Goal: Transaction & Acquisition: Purchase product/service

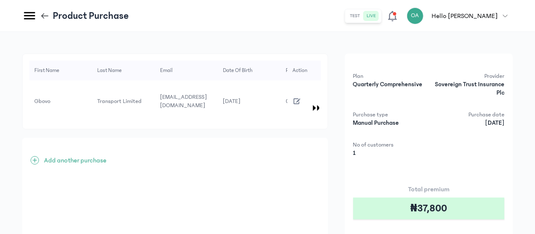
click at [198, 138] on div "+ Add another purchase" at bounding box center [175, 222] width 306 height 168
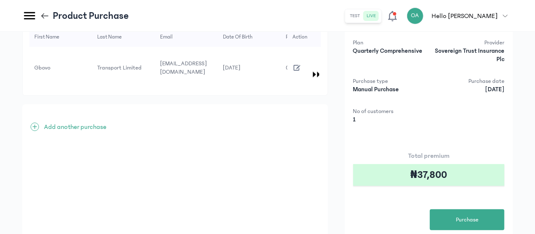
scroll to position [17, 0]
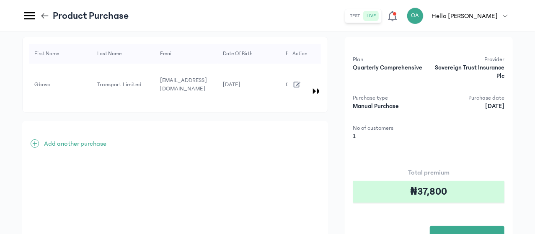
click at [302, 80] on icon "button" at bounding box center [296, 84] width 9 height 9
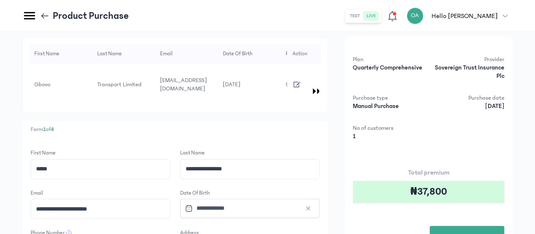
click at [223, 125] on p "Form 1 of 4" at bounding box center [175, 129] width 289 height 9
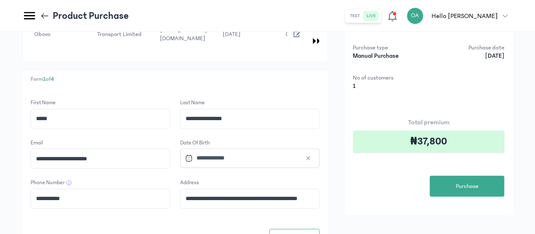
scroll to position [84, 0]
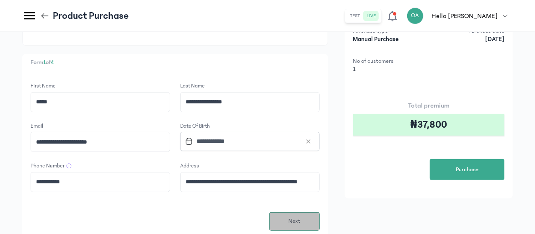
click at [300, 217] on span "Next" at bounding box center [294, 221] width 12 height 9
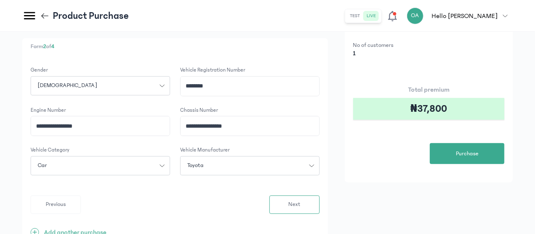
scroll to position [101, 0]
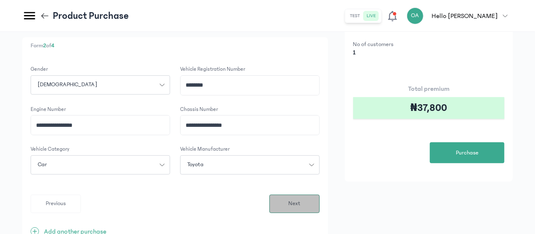
click at [320, 201] on button "Next" at bounding box center [294, 204] width 50 height 18
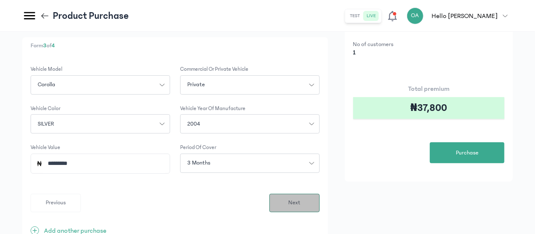
scroll to position [0, 0]
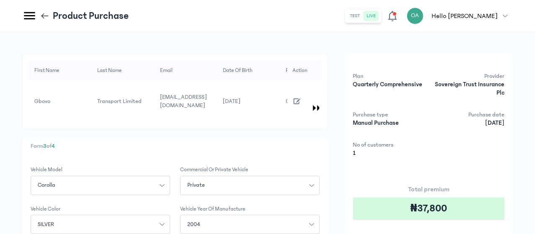
click at [320, 142] on p "Form 3 of 4" at bounding box center [175, 146] width 289 height 9
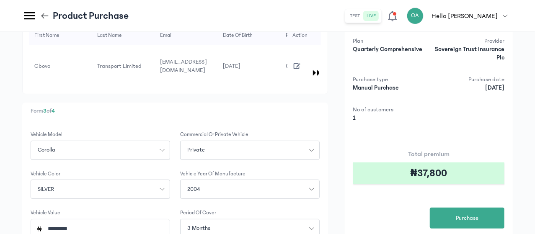
scroll to position [50, 0]
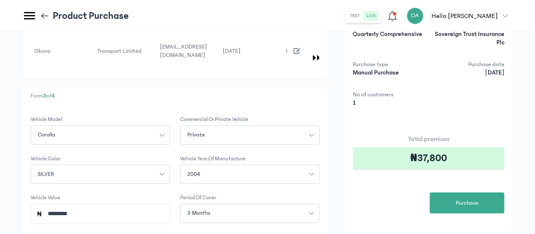
click at [165, 209] on input "*********" at bounding box center [104, 213] width 122 height 19
type input "*"
type input "*********"
click at [378, 189] on div "First Name Last Name Email Date of Birth Phone Number Address Gender Vehicle re…" at bounding box center [267, 152] width 491 height 298
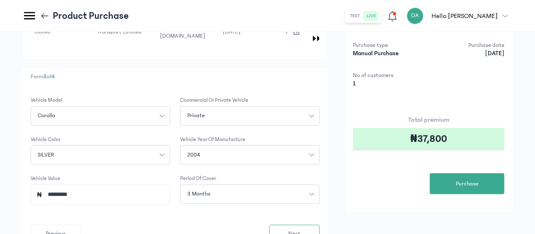
scroll to position [84, 0]
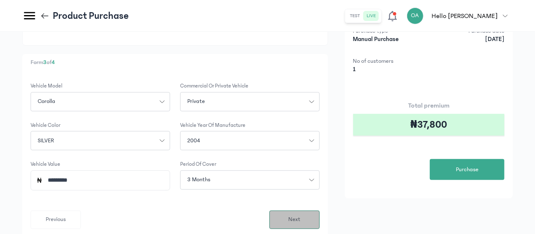
click at [300, 215] on span "Next" at bounding box center [294, 219] width 12 height 9
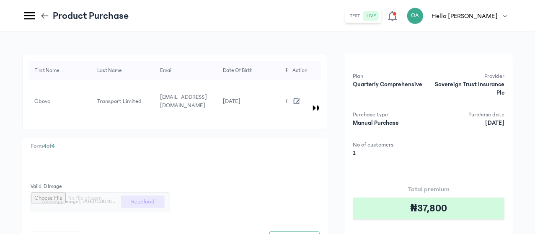
click at [368, 156] on div "First Name Last Name Email Date of Birth Phone Number Address Gender Vehicle re…" at bounding box center [267, 180] width 491 height 252
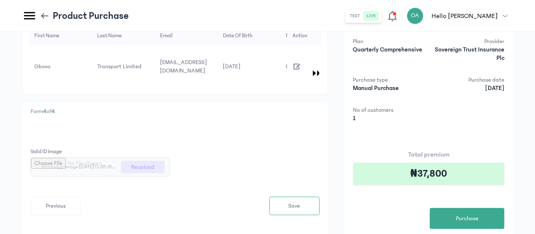
scroll to position [50, 0]
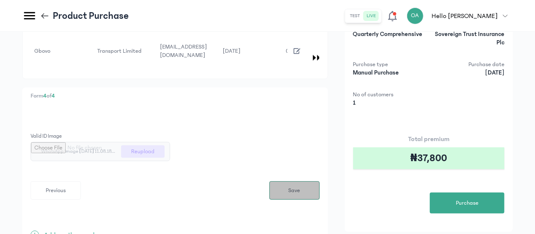
click at [300, 187] on span "Save" at bounding box center [295, 190] width 12 height 9
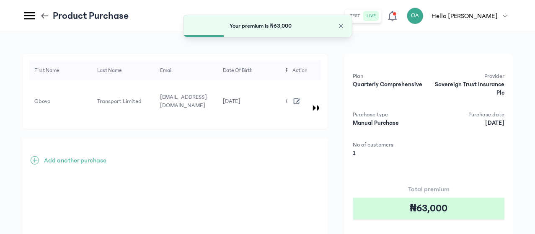
click at [368, 158] on div "First Name Last Name Email Date of Birth Phone Number Address Gender Vehicle re…" at bounding box center [267, 180] width 491 height 252
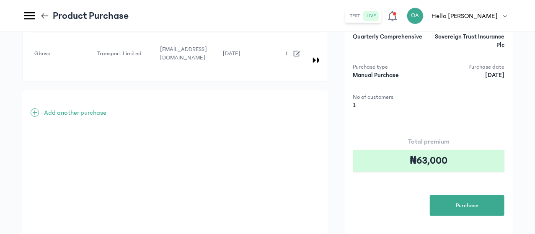
scroll to position [50, 0]
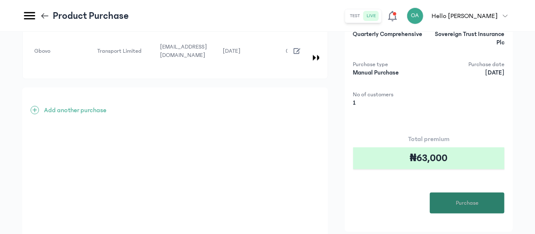
click at [454, 197] on button "Purchase" at bounding box center [467, 203] width 75 height 21
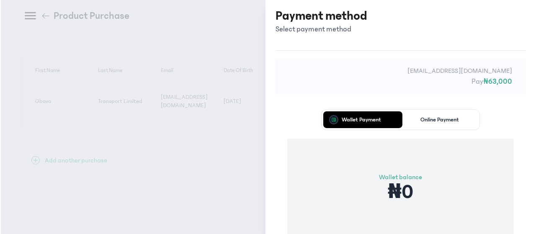
scroll to position [0, 0]
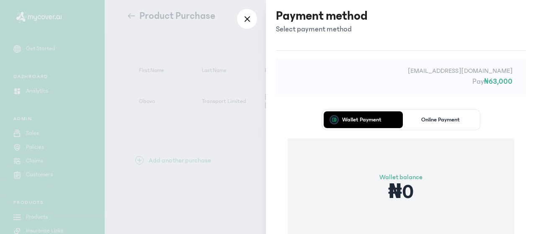
click at [289, 121] on div "Wallet Payment Online Payment Wallet balance ₦0 Proceed" at bounding box center [401, 195] width 250 height 194
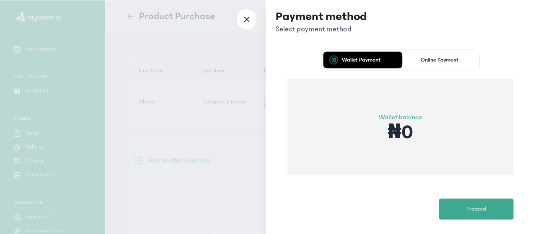
scroll to position [67, 0]
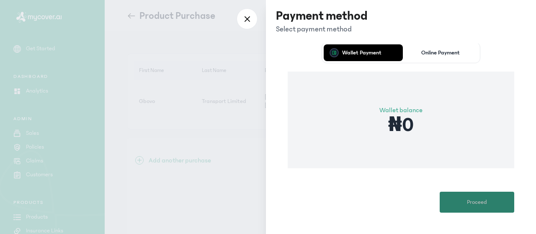
click at [473, 202] on span "Proceed" at bounding box center [477, 202] width 20 height 9
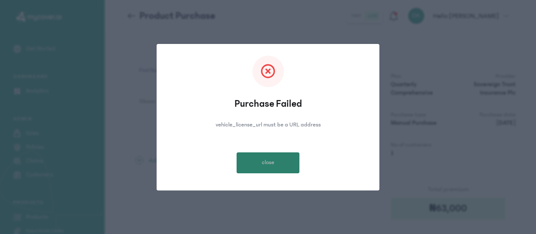
click at [271, 165] on span "close" at bounding box center [268, 162] width 13 height 9
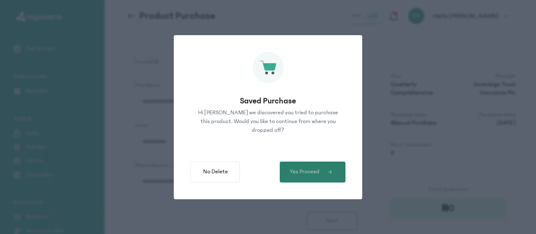
click at [316, 168] on span "Yes Proceed" at bounding box center [305, 172] width 30 height 9
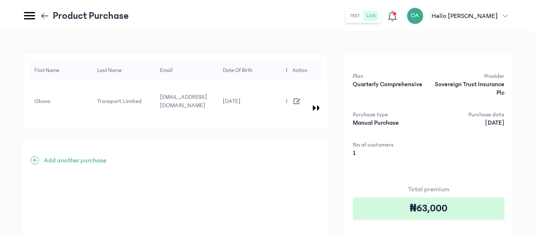
click at [379, 121] on div "First Name Last Name Email Date of Birth Phone Number Address Gender Vehicle re…" at bounding box center [267, 180] width 491 height 252
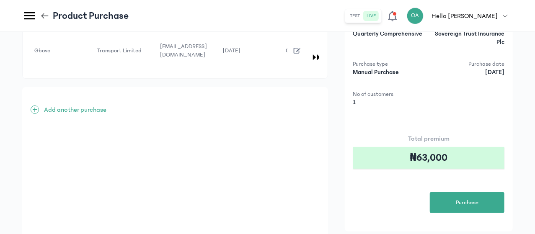
scroll to position [67, 0]
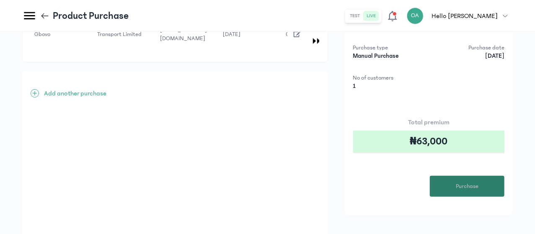
click at [473, 185] on span "Purchase" at bounding box center [467, 186] width 23 height 9
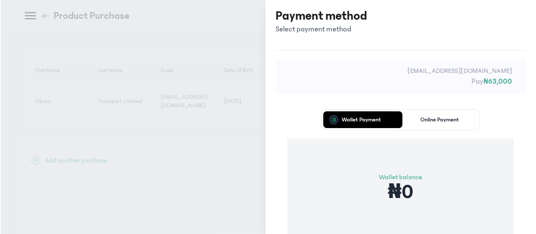
scroll to position [0, 0]
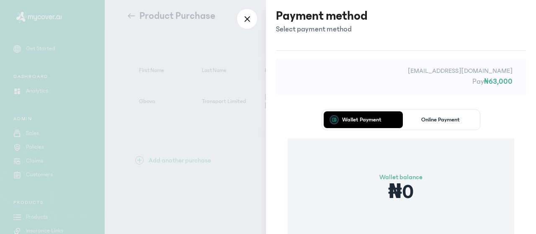
click at [288, 93] on div "[EMAIL_ADDRESS][DOMAIN_NAME] Pay ₦63,000" at bounding box center [401, 76] width 250 height 35
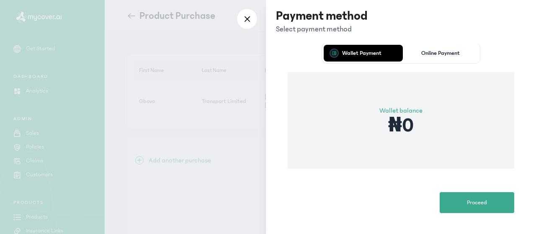
scroll to position [67, 0]
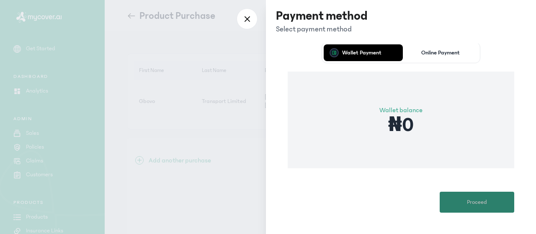
click at [471, 199] on span "Proceed" at bounding box center [477, 202] width 20 height 9
